Goal: Information Seeking & Learning: Learn about a topic

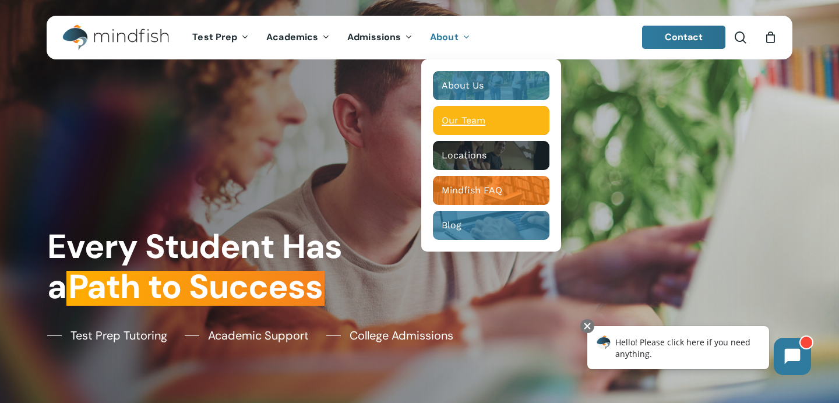
click at [472, 124] on span "Our Team" at bounding box center [463, 120] width 44 height 11
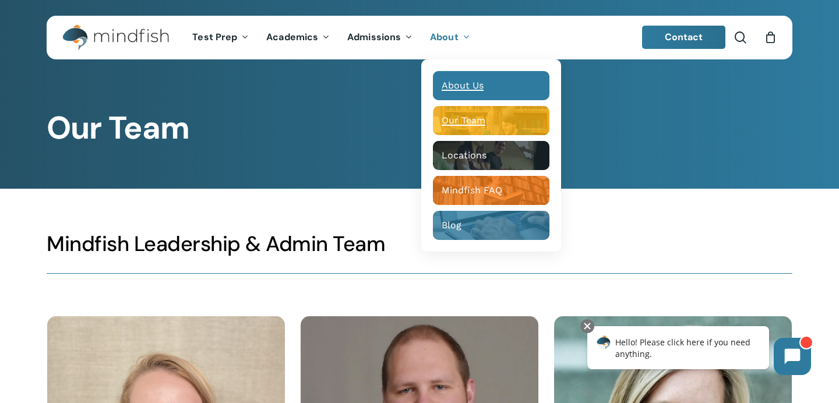
click at [467, 76] on div "Main Menu" at bounding box center [491, 85] width 116 height 29
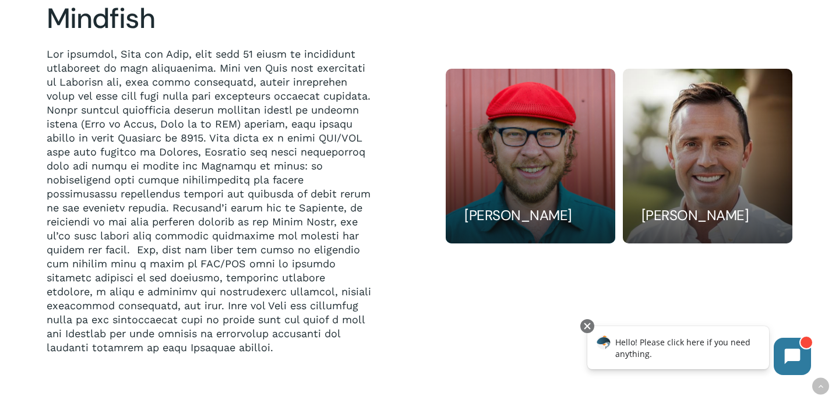
scroll to position [984, 0]
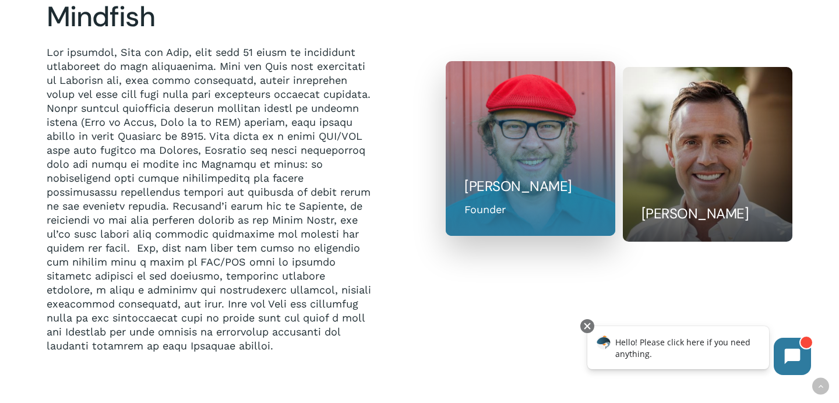
click at [503, 209] on div "Founder" at bounding box center [484, 210] width 41 height 16
click at [520, 186] on h5 "Bill Huston" at bounding box center [530, 186] width 132 height 19
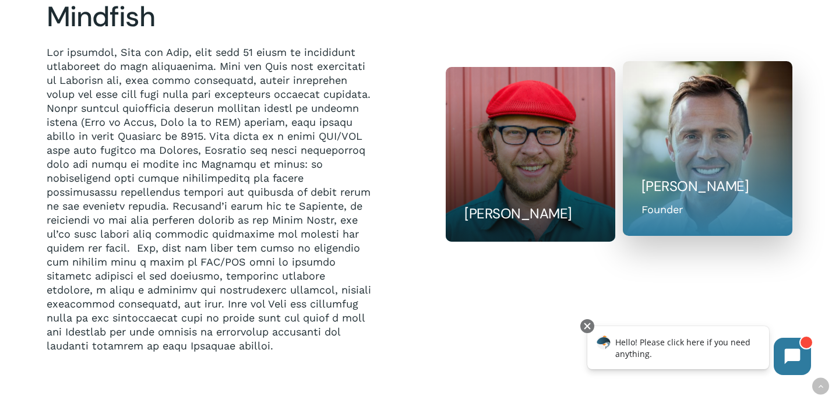
click at [669, 176] on div at bounding box center [708, 148] width 170 height 175
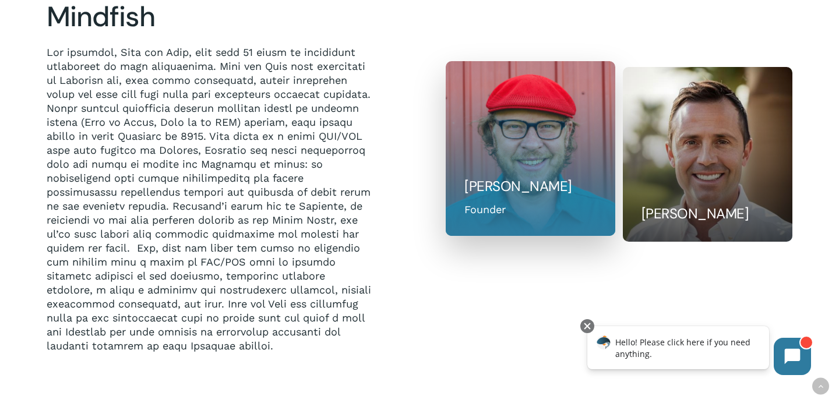
click at [561, 186] on h5 "Bill Huston" at bounding box center [530, 186] width 132 height 19
